Goal: Task Accomplishment & Management: Complete application form

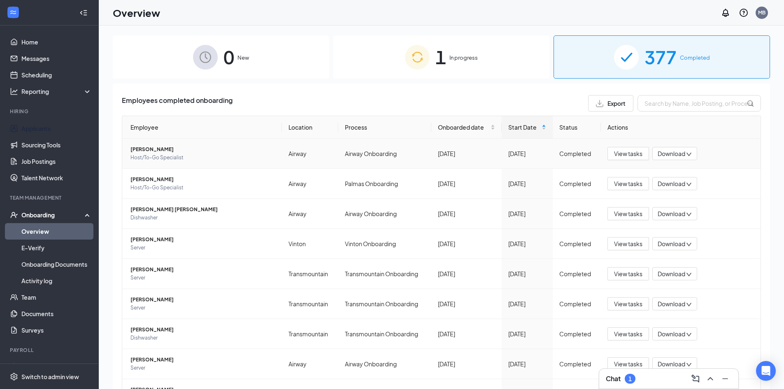
drag, startPoint x: 54, startPoint y: 126, endPoint x: 152, endPoint y: 159, distance: 103.9
click at [54, 126] on link "Applicants" at bounding box center [56, 128] width 70 height 16
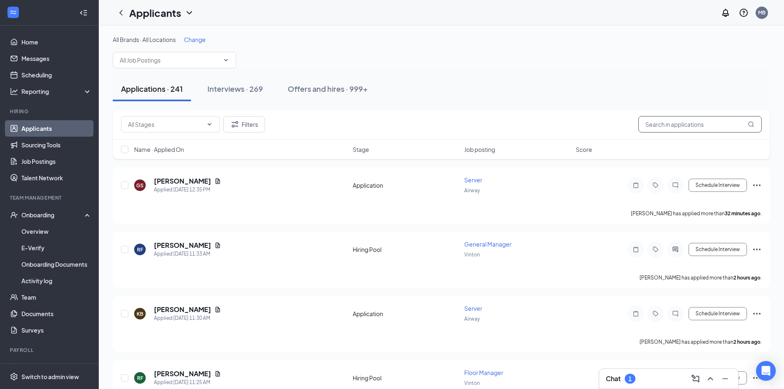
click at [669, 126] on input "text" at bounding box center [701, 124] width 124 height 16
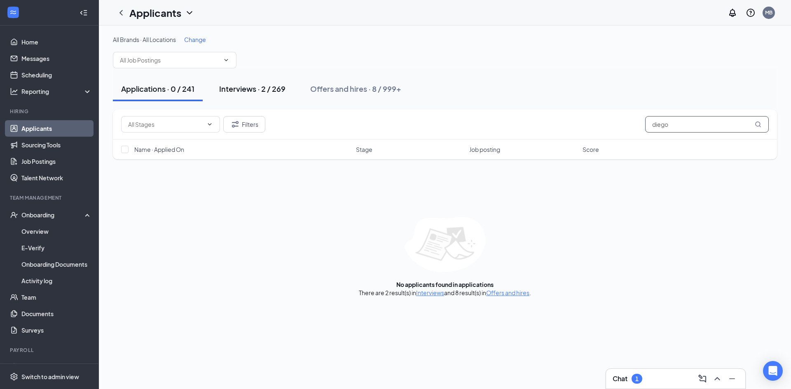
type input "diego"
click at [262, 85] on div "Interviews · 2 / 269" at bounding box center [252, 89] width 66 height 10
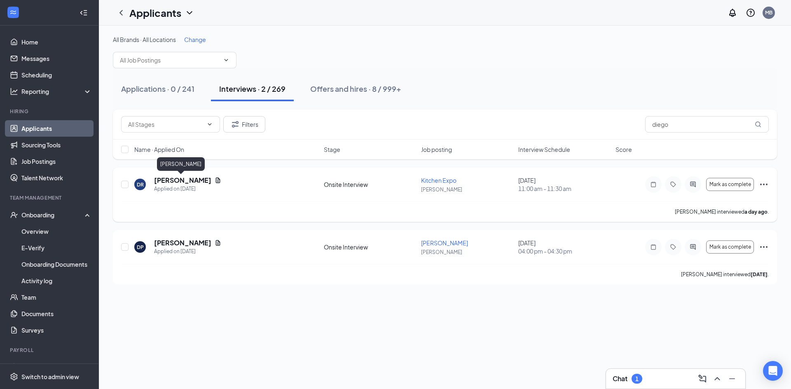
drag, startPoint x: 163, startPoint y: 180, endPoint x: 149, endPoint y: 180, distance: 14.8
click at [154, 180] on div "[PERSON_NAME] Applied on [DATE]" at bounding box center [226, 184] width 184 height 17
click at [187, 181] on h5 "[PERSON_NAME]" at bounding box center [182, 180] width 57 height 9
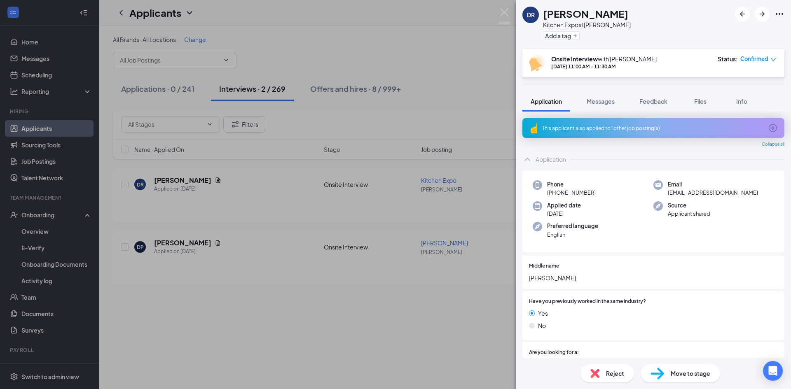
click at [294, 302] on div "[PERSON_NAME] Kitchen Expo at [PERSON_NAME] Add a tag Onsite Interview with [PE…" at bounding box center [395, 194] width 791 height 389
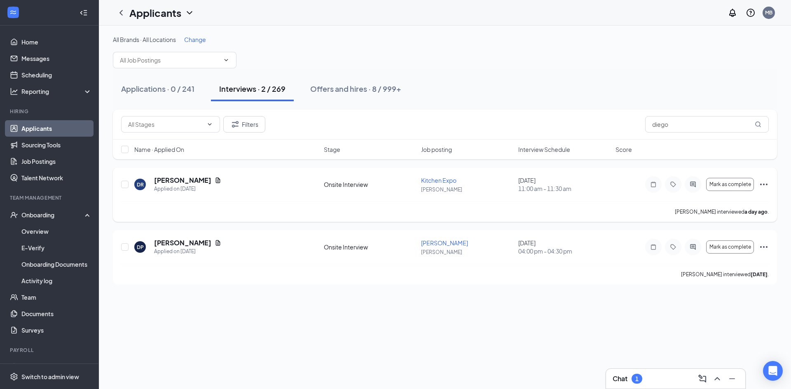
click at [762, 183] on icon "Ellipses" at bounding box center [764, 185] width 10 height 10
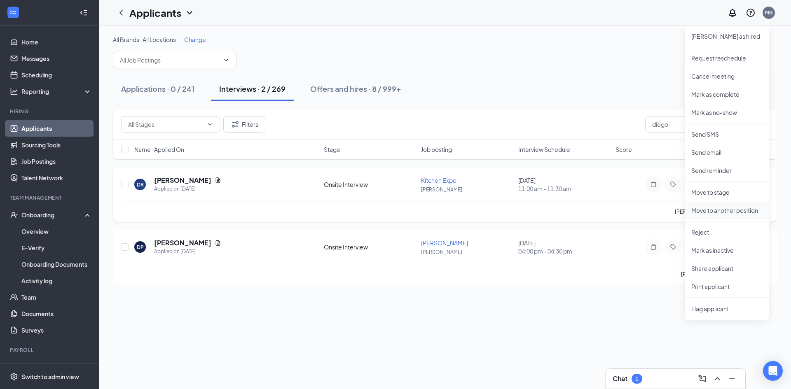
click at [734, 209] on p "Move to another position" at bounding box center [726, 210] width 71 height 8
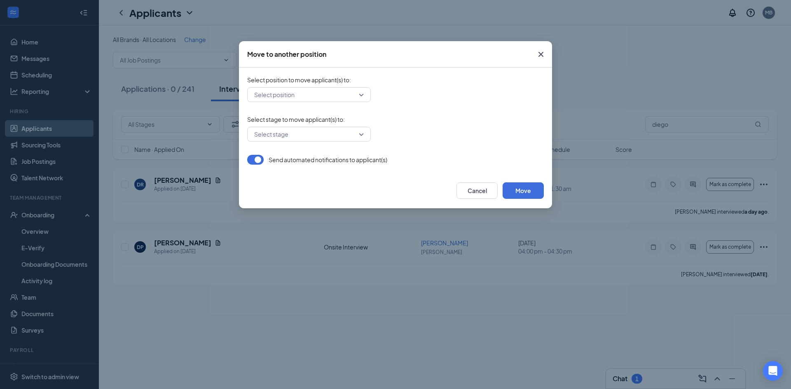
click at [338, 97] on input "search" at bounding box center [306, 95] width 108 height 14
type input "grill"
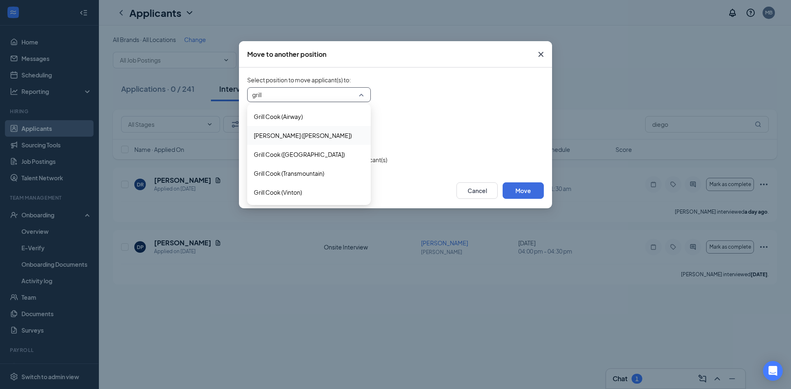
click at [313, 131] on span "[PERSON_NAME] ([PERSON_NAME])" at bounding box center [303, 135] width 98 height 9
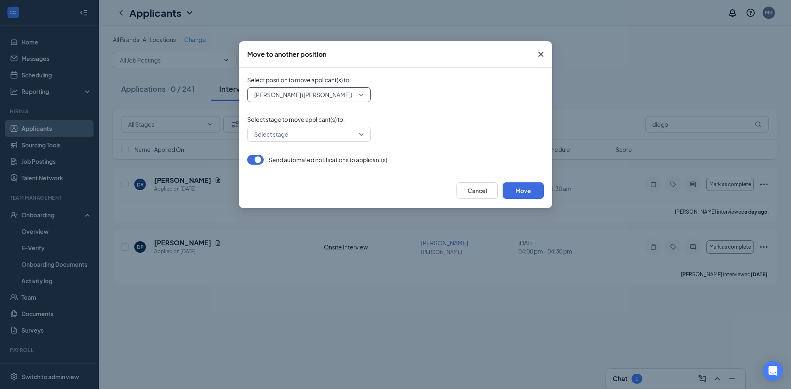
click at [320, 124] on div "Select stage to move applicant(s) to : Select stage" at bounding box center [395, 128] width 296 height 26
click at [315, 137] on input "search" at bounding box center [306, 134] width 108 height 14
click at [296, 197] on span "Hiring Complete" at bounding box center [276, 193] width 44 height 9
click at [518, 189] on button "Move" at bounding box center [522, 190] width 41 height 16
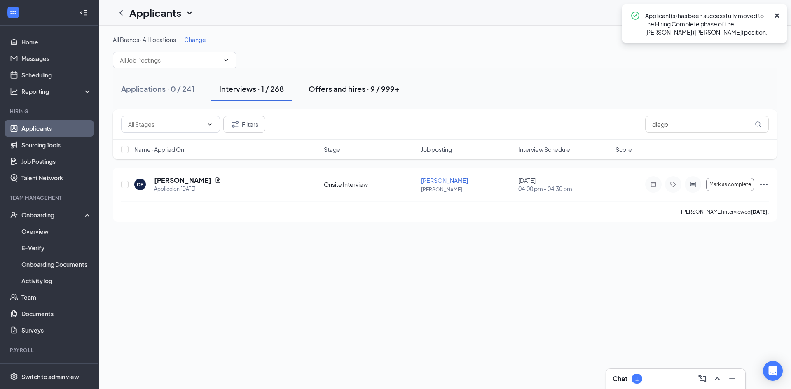
click at [364, 86] on div "Offers and hires · 9 / 999+" at bounding box center [353, 89] width 91 height 10
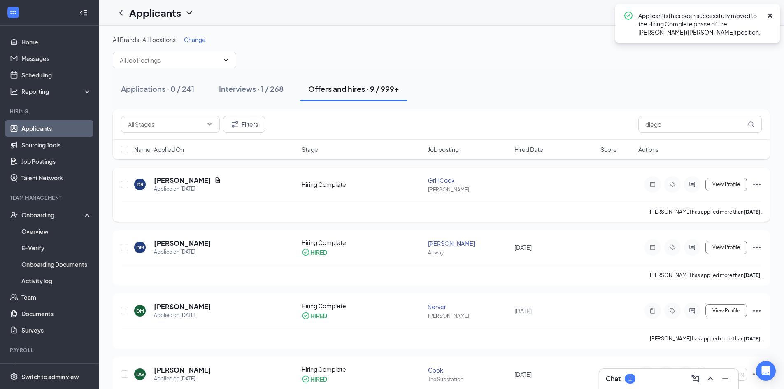
click at [754, 187] on icon "Ellipses" at bounding box center [757, 185] width 10 height 10
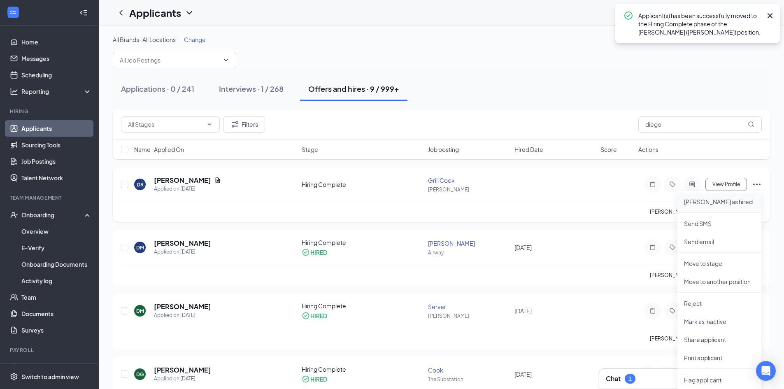
click at [720, 203] on p "[PERSON_NAME] as hired" at bounding box center [719, 202] width 71 height 8
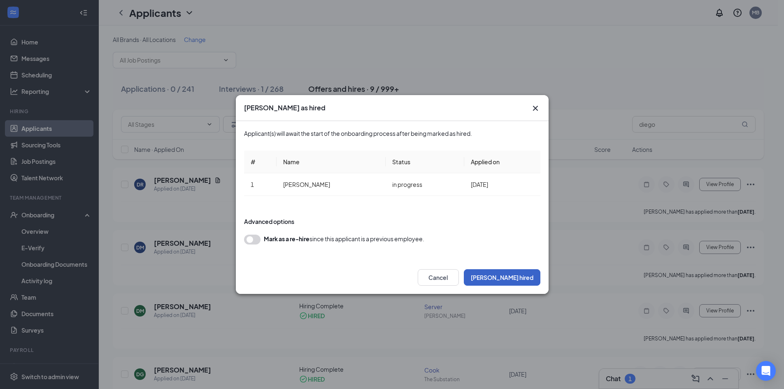
click at [518, 277] on button "[PERSON_NAME] hired" at bounding box center [502, 277] width 77 height 16
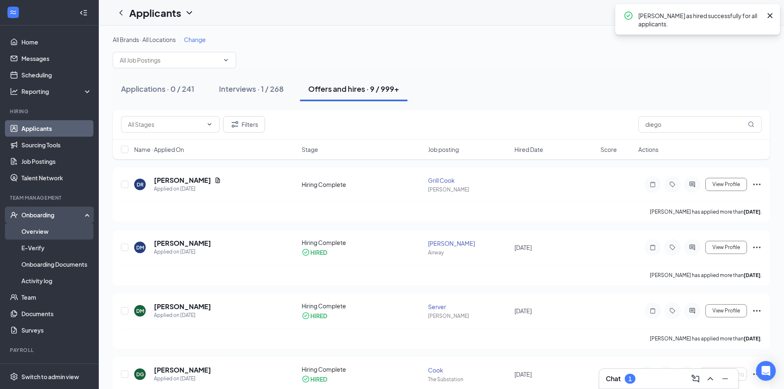
click at [57, 230] on link "Overview" at bounding box center [56, 231] width 70 height 16
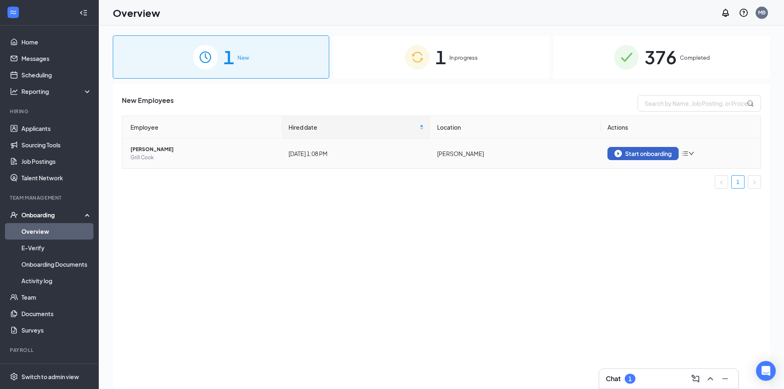
click at [627, 149] on button "Start onboarding" at bounding box center [643, 153] width 71 height 13
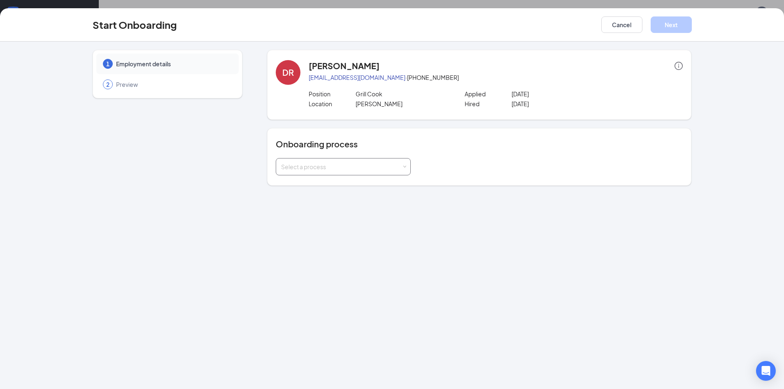
click at [295, 166] on div "Select a process" at bounding box center [341, 167] width 121 height 8
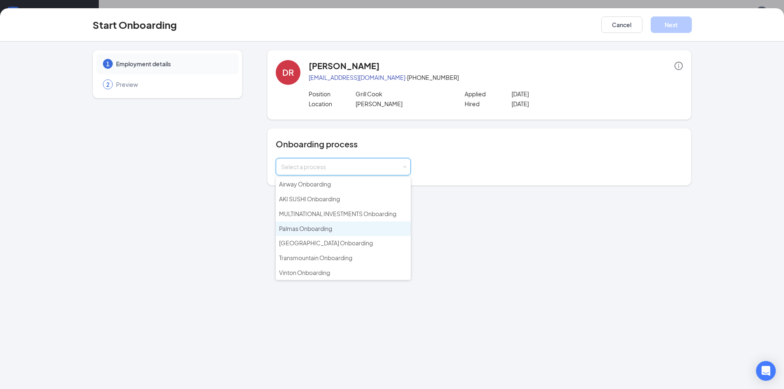
click at [311, 233] on li "Palmas Onboarding" at bounding box center [343, 229] width 135 height 15
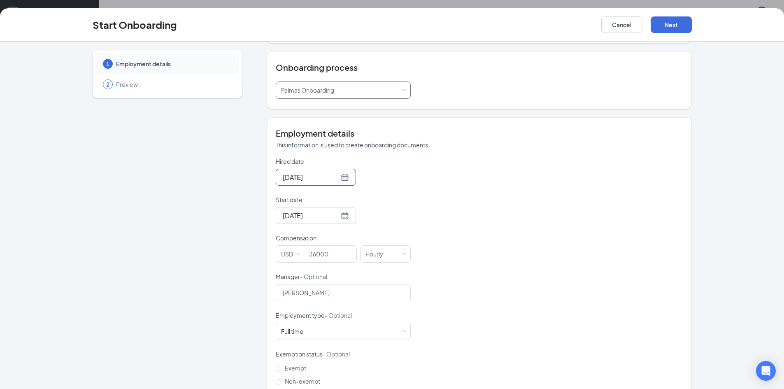
scroll to position [82, 0]
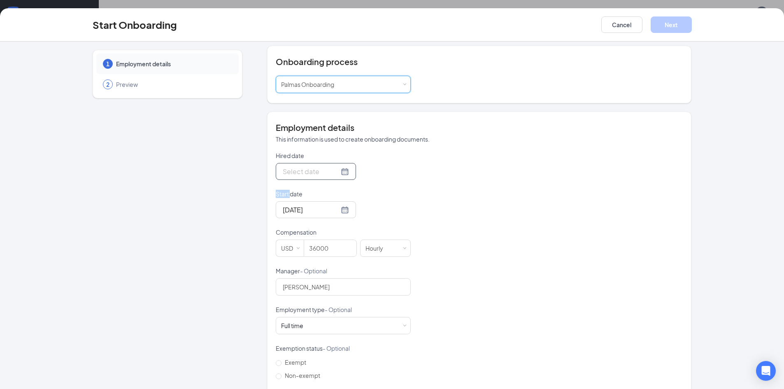
click at [336, 172] on div at bounding box center [316, 171] width 66 height 10
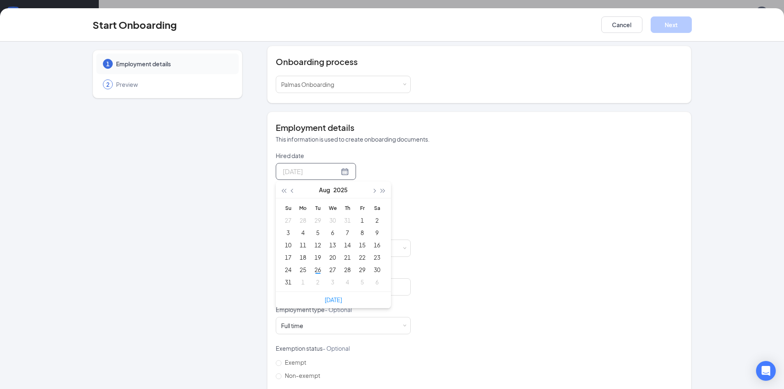
type input "[DATE]"
click at [317, 270] on div "26" at bounding box center [318, 270] width 10 height 10
click at [338, 208] on div at bounding box center [316, 210] width 66 height 10
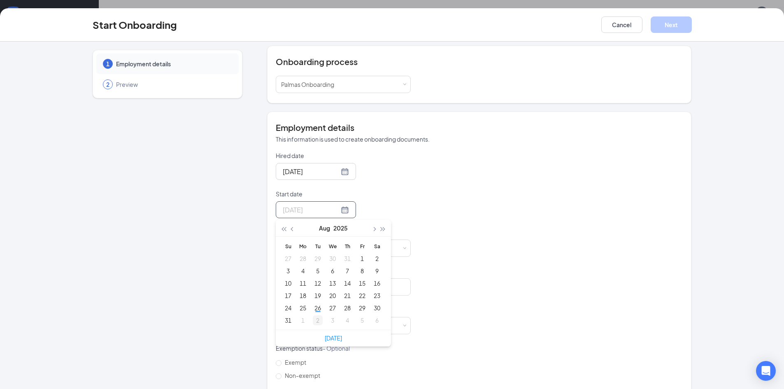
type input "[DATE]"
click at [315, 320] on div "2" at bounding box center [318, 320] width 10 height 10
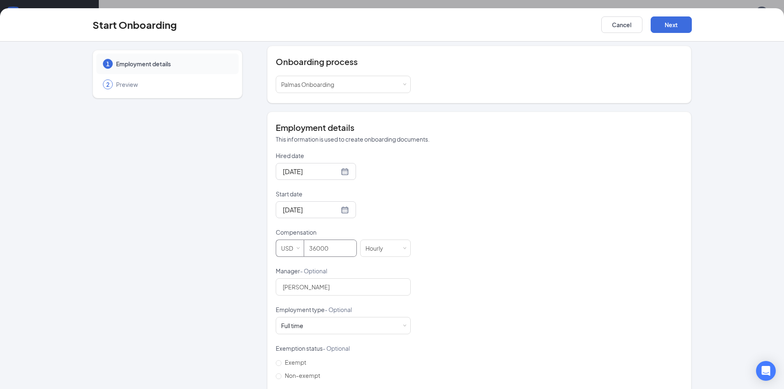
drag, startPoint x: 332, startPoint y: 249, endPoint x: 280, endPoint y: 247, distance: 52.3
click at [280, 247] on span "USD 36000" at bounding box center [318, 248] width 84 height 17
type input "10.5"
click at [374, 247] on div "Hourly" at bounding box center [377, 248] width 23 height 16
click at [329, 286] on input "[PERSON_NAME]" at bounding box center [343, 286] width 135 height 17
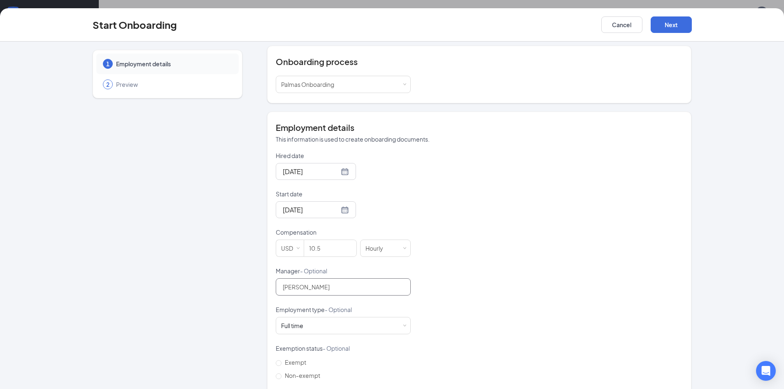
drag, startPoint x: 341, startPoint y: 285, endPoint x: 233, endPoint y: 271, distance: 108.8
click at [233, 271] on div "1 Employment details 2 Preview [PERSON_NAME] [EMAIL_ADDRESS][DOMAIN_NAME] · [PH…" at bounding box center [393, 199] width 600 height 464
type input "[PERSON_NAME]"
click at [685, 18] on button "Next" at bounding box center [671, 24] width 41 height 16
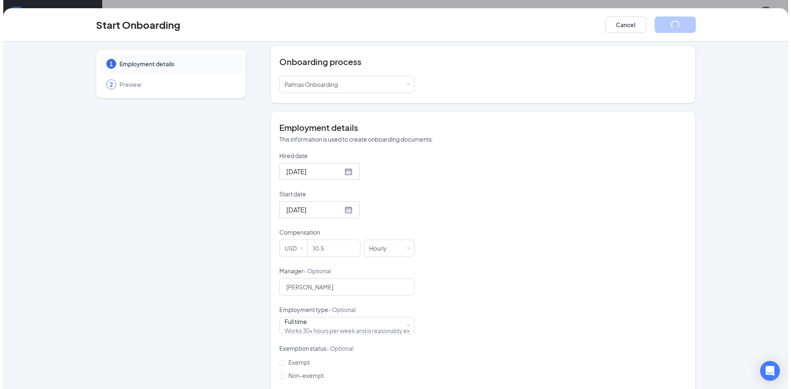
scroll to position [0, 0]
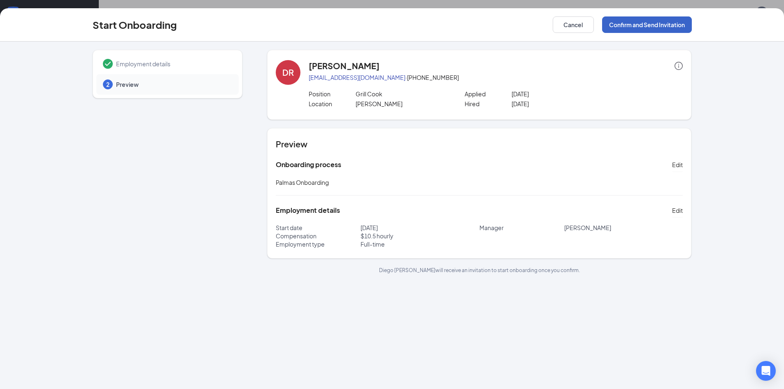
click at [671, 29] on button "Confirm and Send Invitation" at bounding box center [647, 24] width 90 height 16
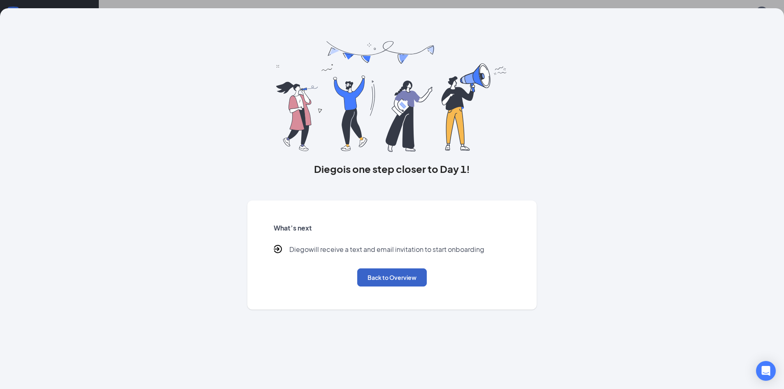
click at [388, 271] on button "Back to Overview" at bounding box center [392, 277] width 70 height 18
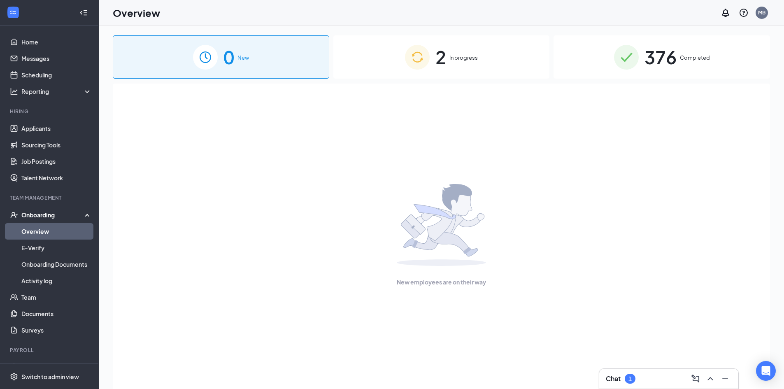
click at [453, 56] on span "In progress" at bounding box center [464, 58] width 28 height 8
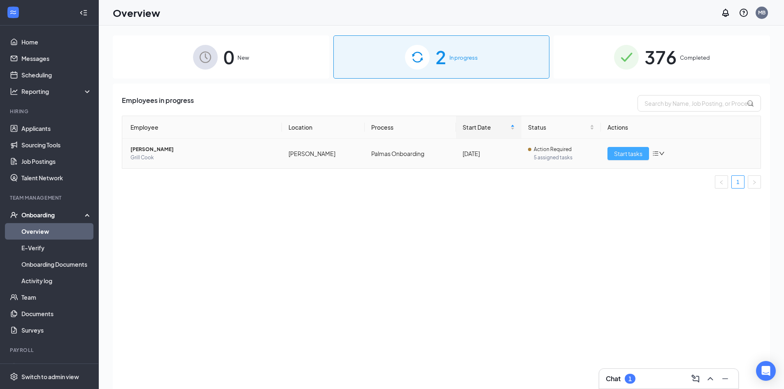
click at [613, 154] on button "Start tasks" at bounding box center [629, 153] width 42 height 13
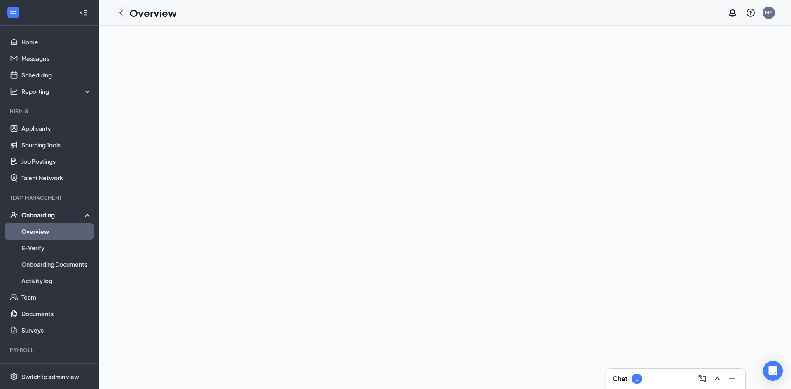
click at [121, 17] on icon "ChevronLeft" at bounding box center [121, 13] width 10 height 10
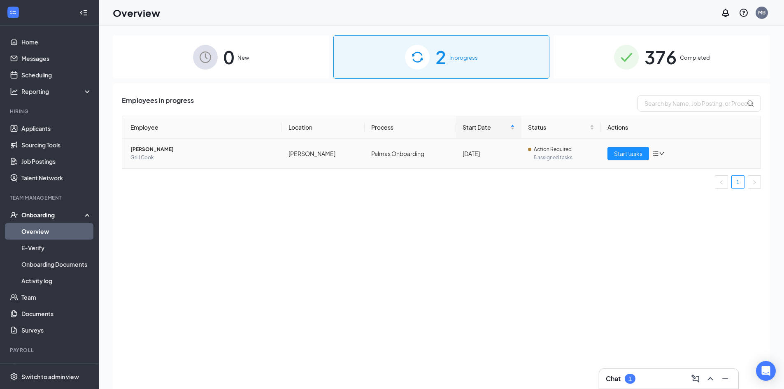
click at [605, 154] on td "Start tasks" at bounding box center [681, 154] width 160 height 30
click at [616, 154] on span "Start tasks" at bounding box center [628, 153] width 28 height 9
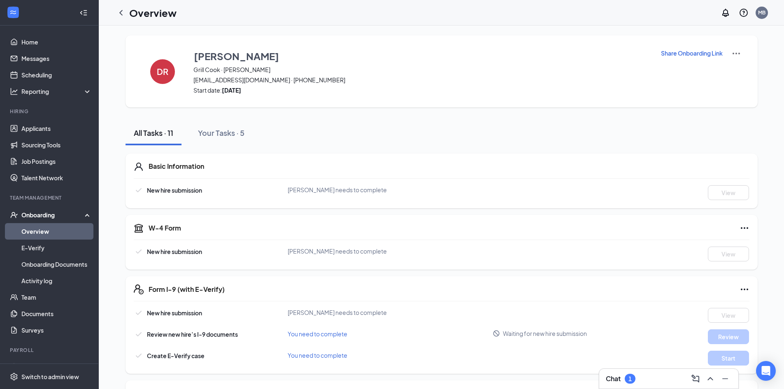
click at [685, 52] on p "Share Onboarding Link" at bounding box center [692, 53] width 62 height 8
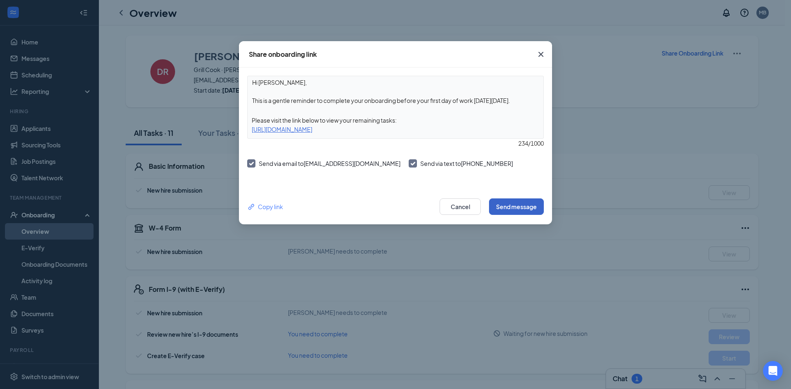
click at [514, 208] on button "Send message" at bounding box center [516, 206] width 55 height 16
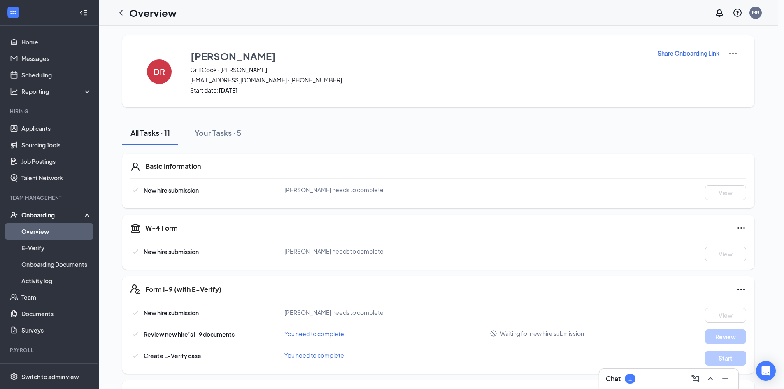
click at [689, 51] on p "Share Onboarding Link" at bounding box center [689, 53] width 62 height 8
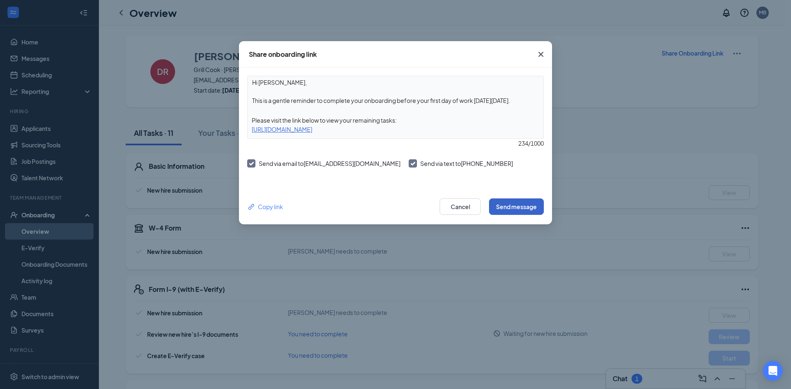
click at [515, 208] on button "Send message" at bounding box center [516, 206] width 55 height 16
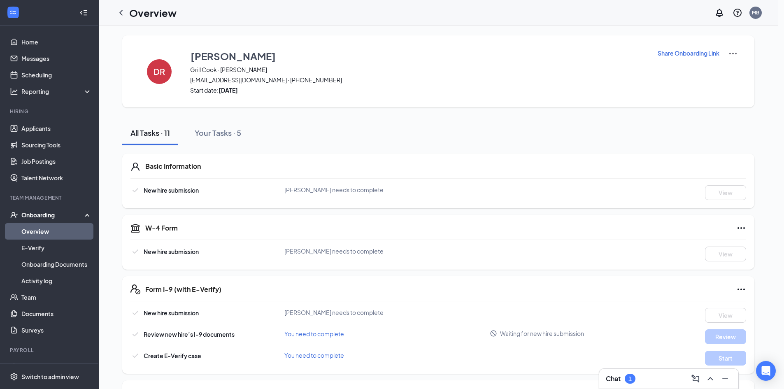
click at [637, 373] on div "Chat 1" at bounding box center [669, 378] width 126 height 13
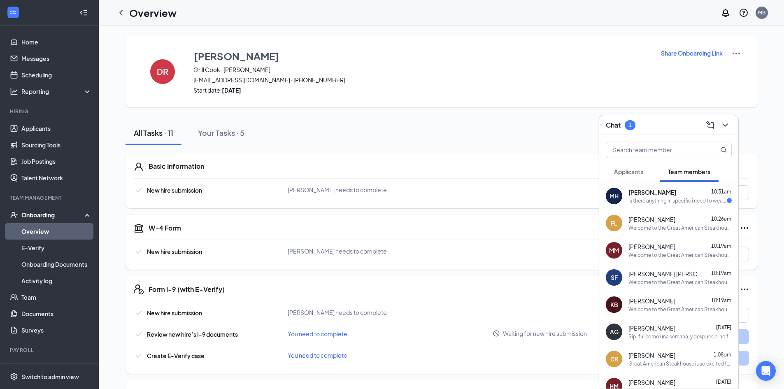
click at [640, 371] on div "DR Diego Ramirez 1:08pm Great American Steakhouse is so excited for you to join…" at bounding box center [669, 358] width 139 height 27
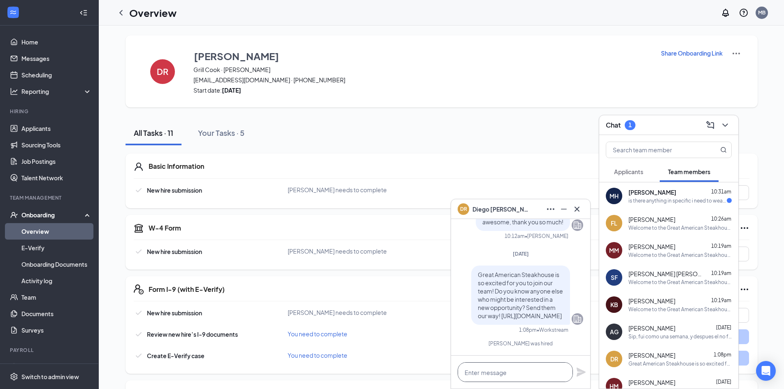
click at [529, 366] on textarea at bounding box center [515, 372] width 115 height 20
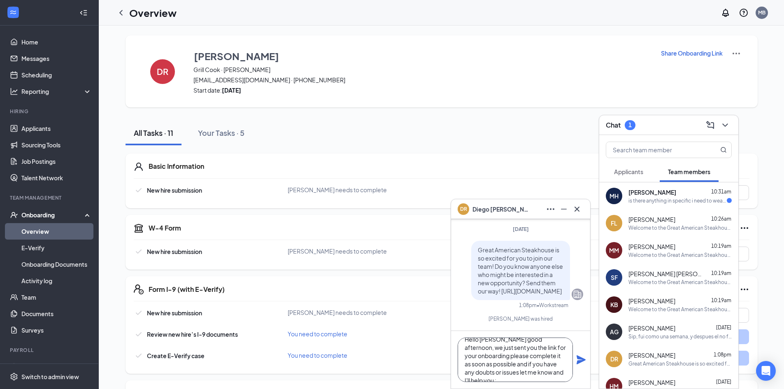
scroll to position [17, 0]
type textarea "Hello Diego good afternoon, we just sent you the link for your onboarding pleas…"
click at [579, 359] on icon "Plane" at bounding box center [581, 359] width 9 height 9
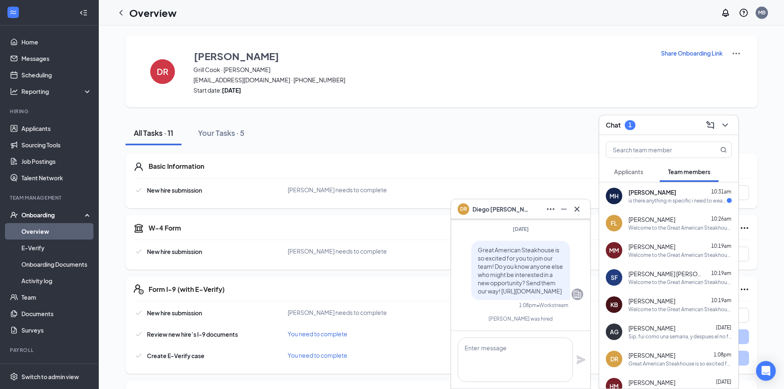
scroll to position [0, 0]
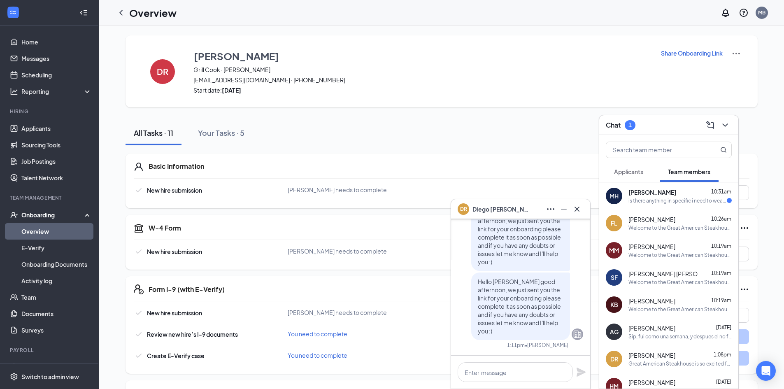
click at [660, 202] on div "is there anything in specific i need to wear for today?" at bounding box center [678, 200] width 98 height 7
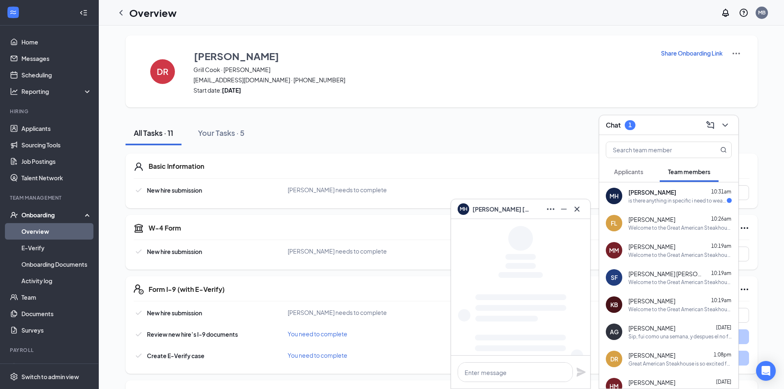
click at [642, 224] on div "Francisco Lopez 10:26am Welcome to the Great American Steakhouse team! On Tuesd…" at bounding box center [680, 223] width 103 height 16
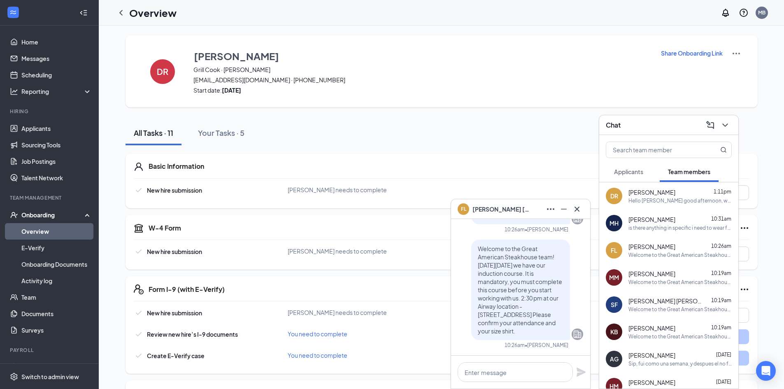
click at [674, 219] on div "Melanie Herrera 10:31am" at bounding box center [680, 219] width 103 height 8
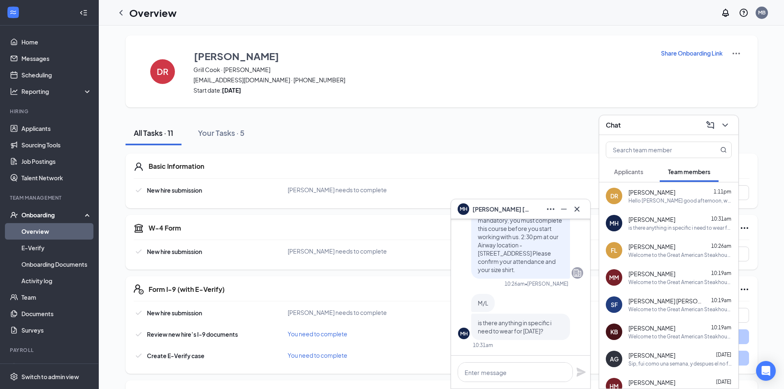
click at [669, 202] on div "Hello Diego good afternoon, we just sent you the link for your onboarding pleas…" at bounding box center [680, 200] width 103 height 7
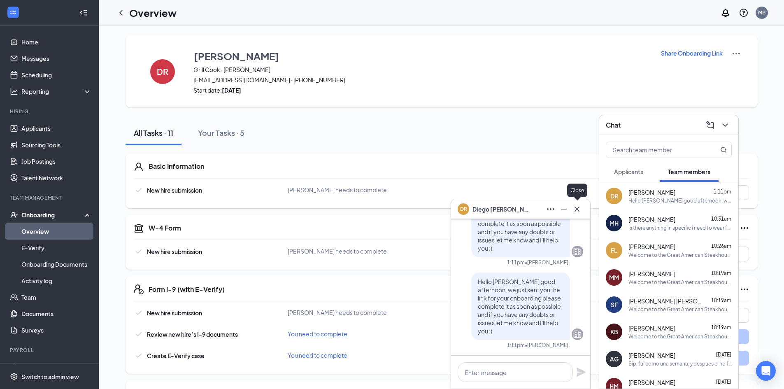
click at [579, 212] on icon "Cross" at bounding box center [577, 209] width 10 height 10
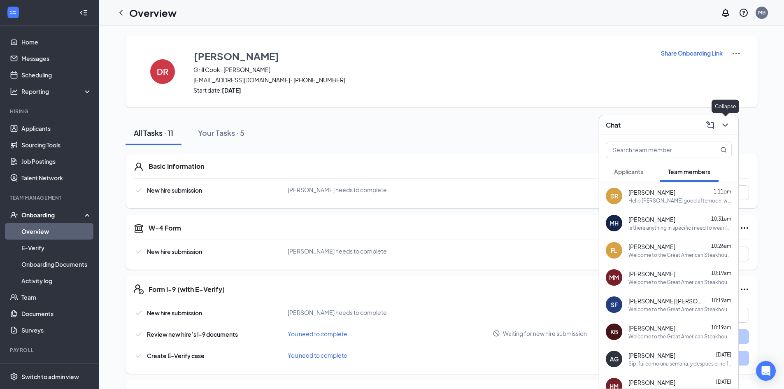
click at [724, 126] on icon "ChevronDown" at bounding box center [726, 125] width 10 height 10
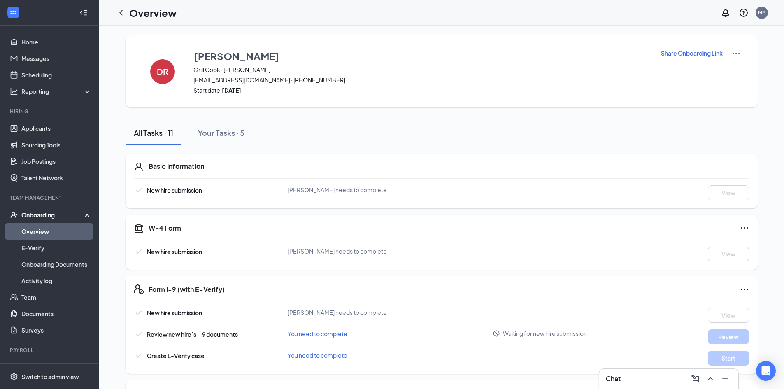
click at [672, 52] on p "Share Onboarding Link" at bounding box center [692, 53] width 62 height 8
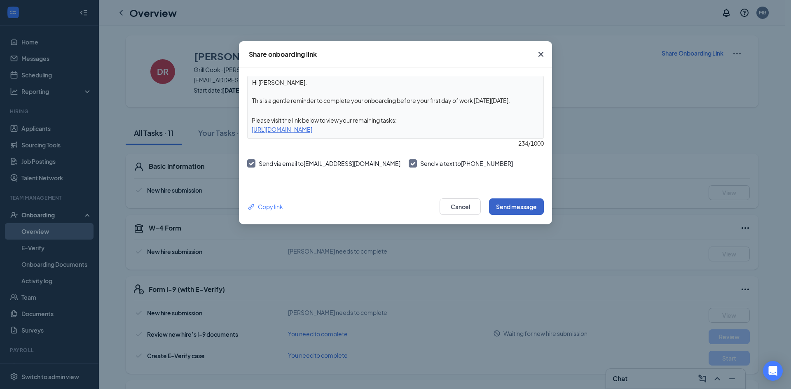
click at [525, 211] on button "Send message" at bounding box center [516, 206] width 55 height 16
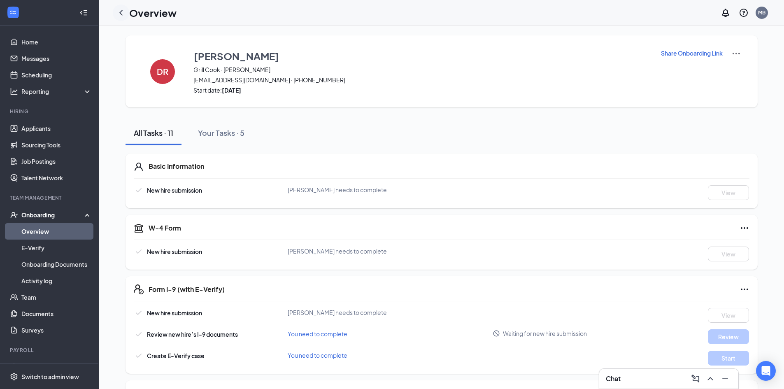
click at [119, 13] on icon "ChevronLeft" at bounding box center [121, 13] width 10 height 10
